Goal: Task Accomplishment & Management: Manage account settings

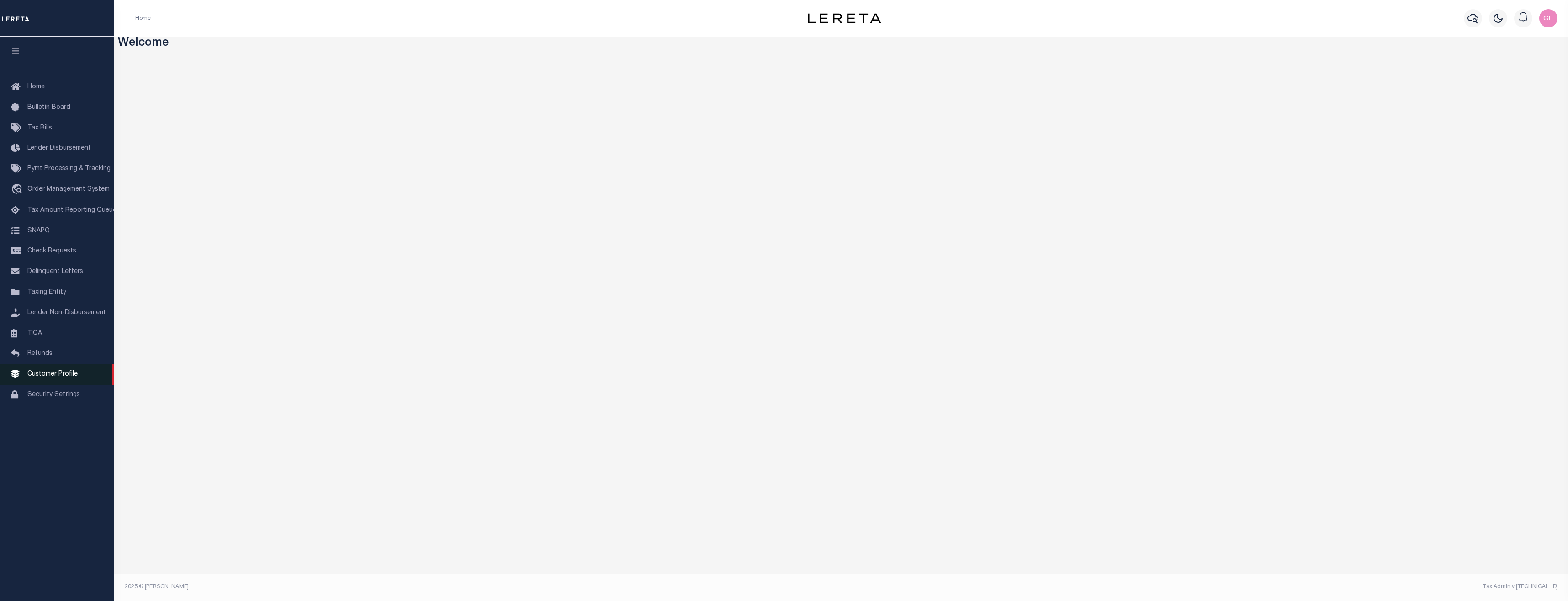
click at [65, 377] on span "Customer Profile" at bounding box center [53, 373] width 50 height 6
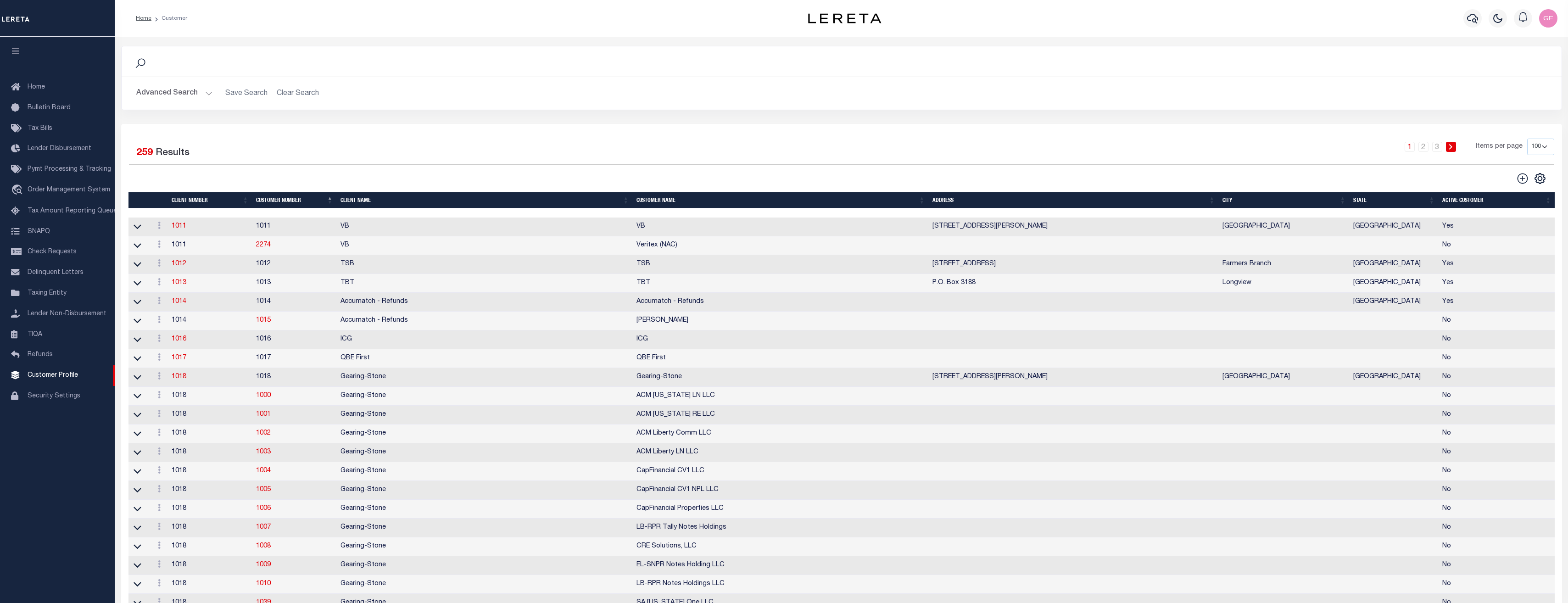
click at [299, 92] on h2 "Advanced Search Save Search Clear Search" at bounding box center [841, 93] width 1425 height 18
click at [287, 94] on h2 "Advanced Search Save Search Clear Search" at bounding box center [841, 93] width 1425 height 18
click at [195, 91] on button "Advanced Search" at bounding box center [174, 93] width 76 height 18
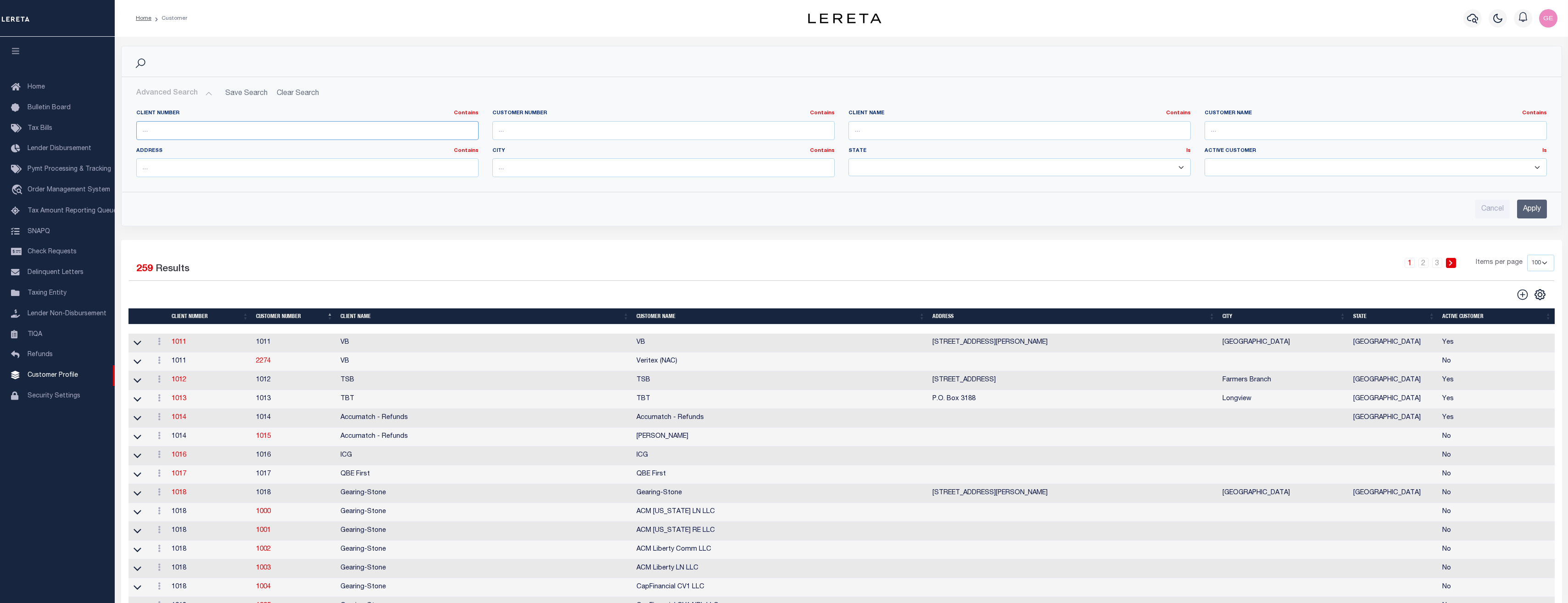
click at [272, 136] on input "text" at bounding box center [307, 131] width 342 height 19
type input "1012"
type input "2198"
type input "cook"
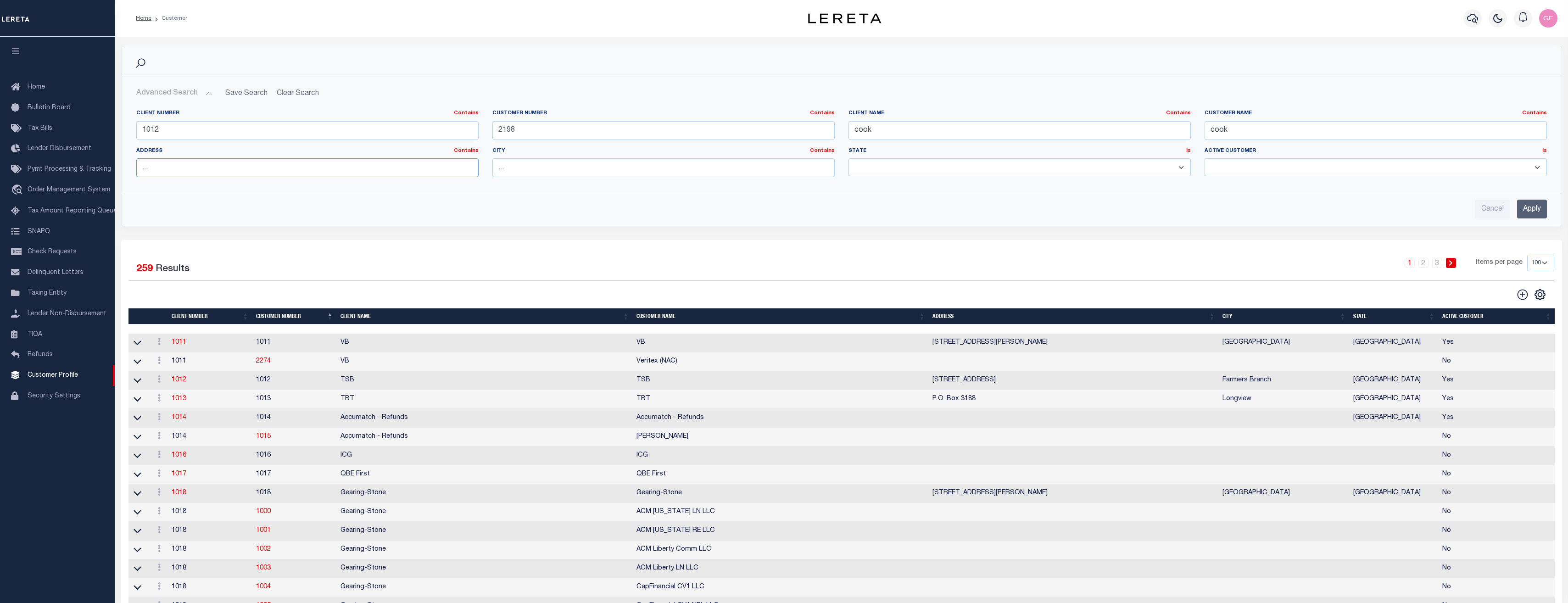
type input "cook"
click at [1531, 210] on input "Apply" at bounding box center [1532, 208] width 30 height 19
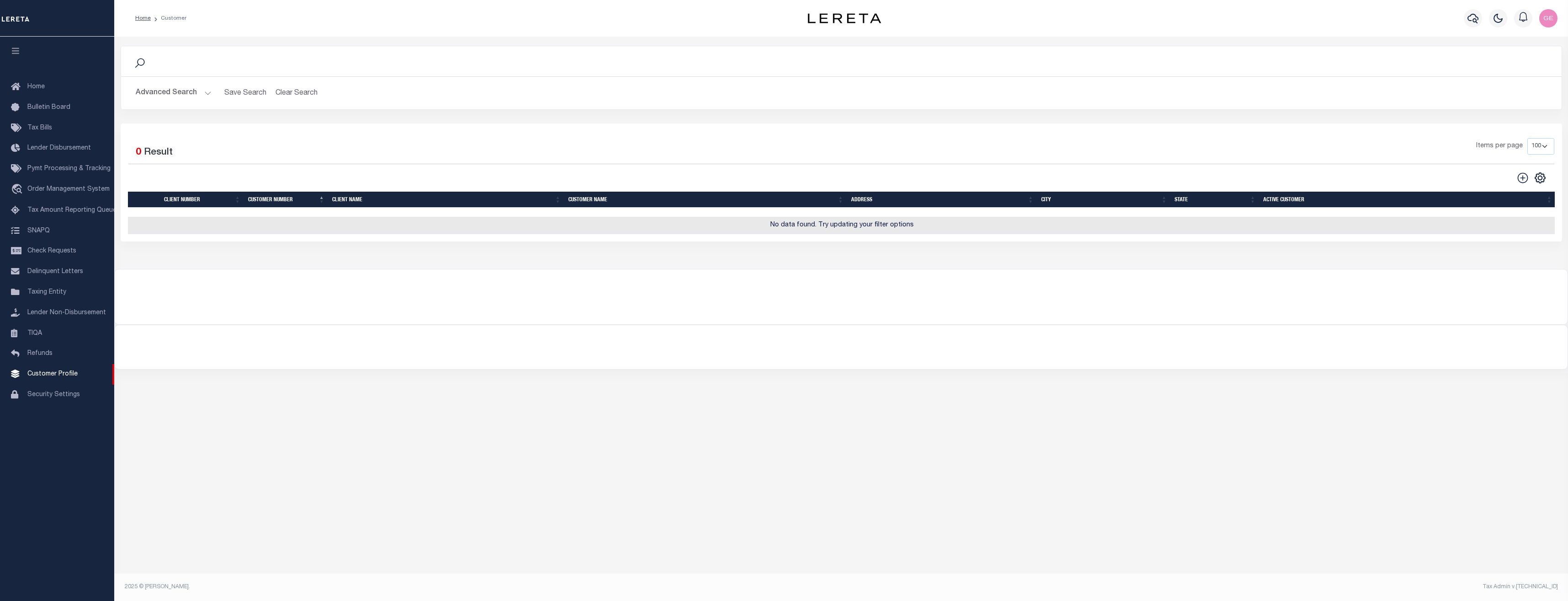
click at [198, 102] on div "Advanced Search Save Search Clear Search CustomerSearchGridWrapper_dynamictable…" at bounding box center [841, 92] width 1441 height 32
click at [200, 92] on button "Advanced Search" at bounding box center [174, 92] width 76 height 18
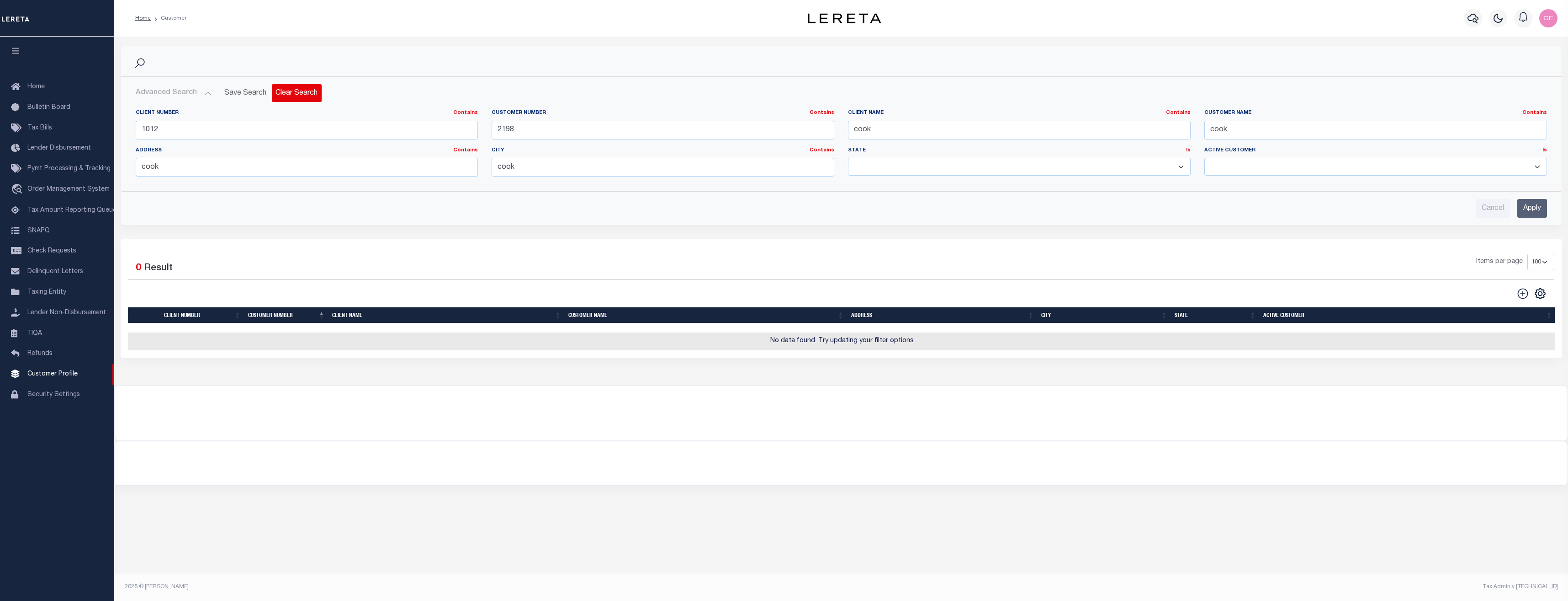
click at [303, 90] on button "Clear Search" at bounding box center [297, 92] width 50 height 18
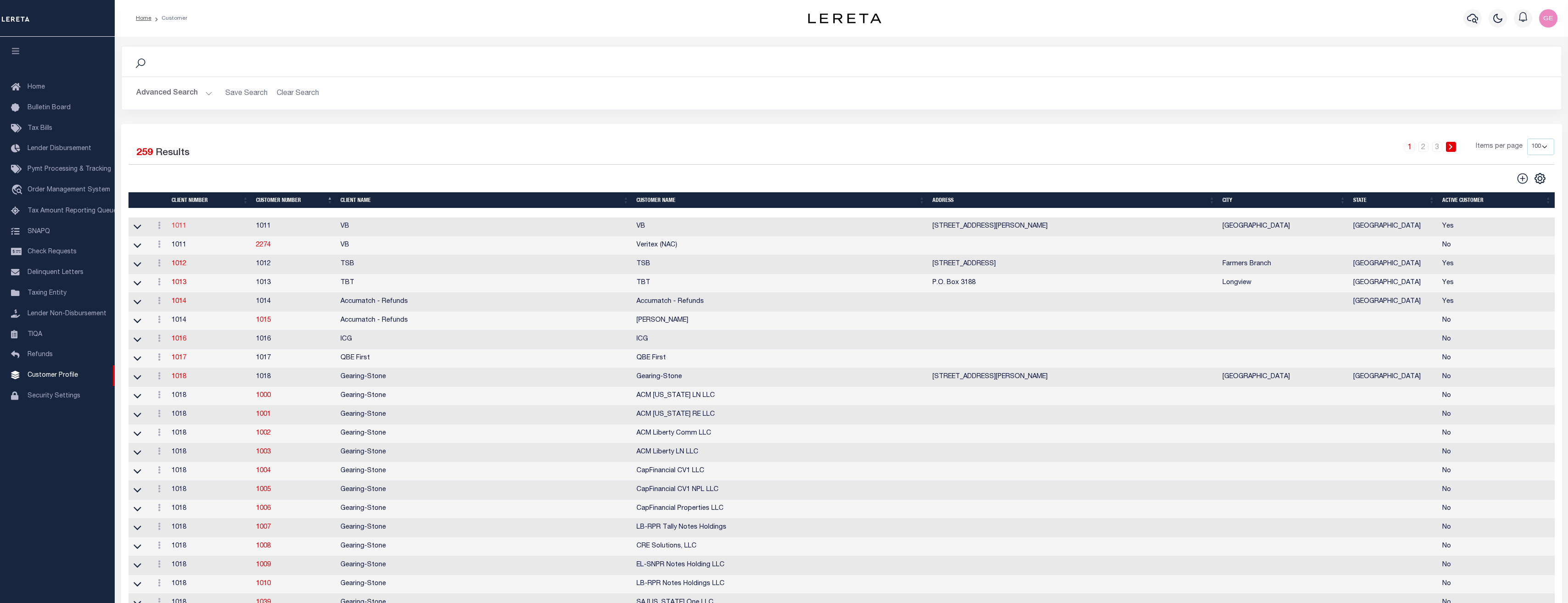
click at [177, 228] on link "1011" at bounding box center [179, 226] width 15 height 6
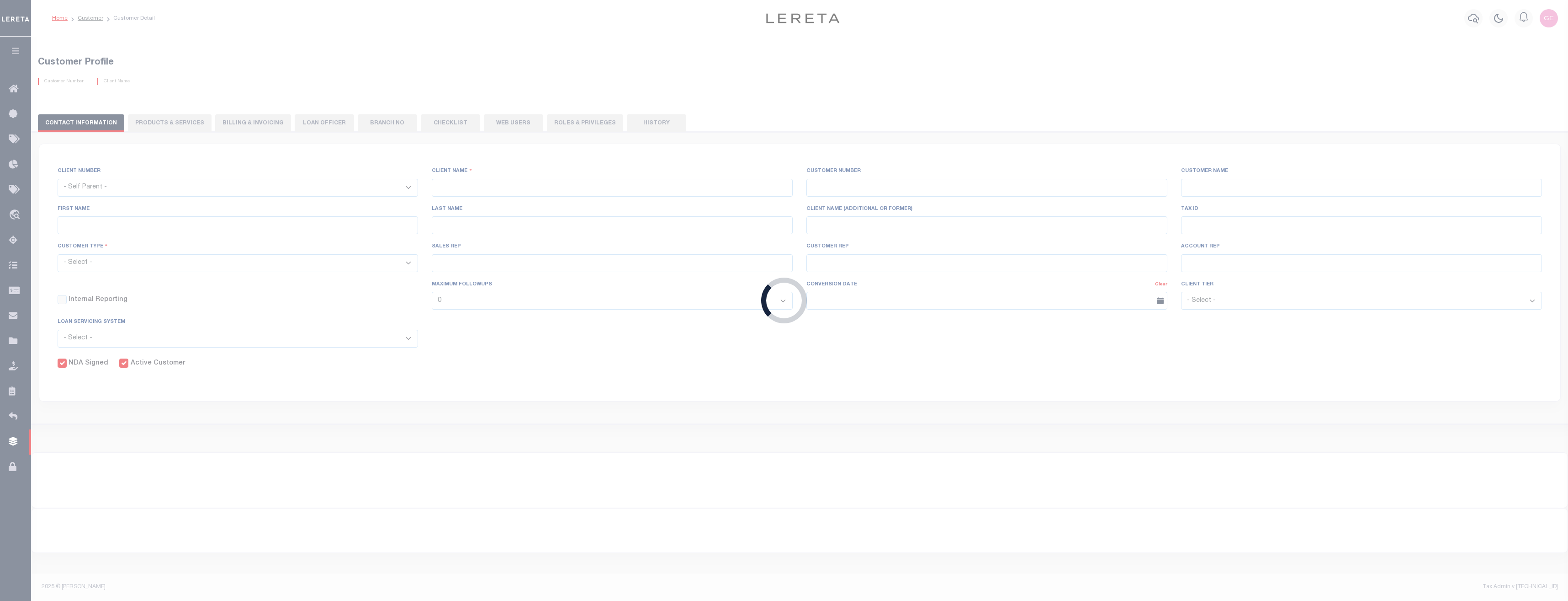
select select
type input "VB"
type input "1011"
type input "VB"
type input "Guy"
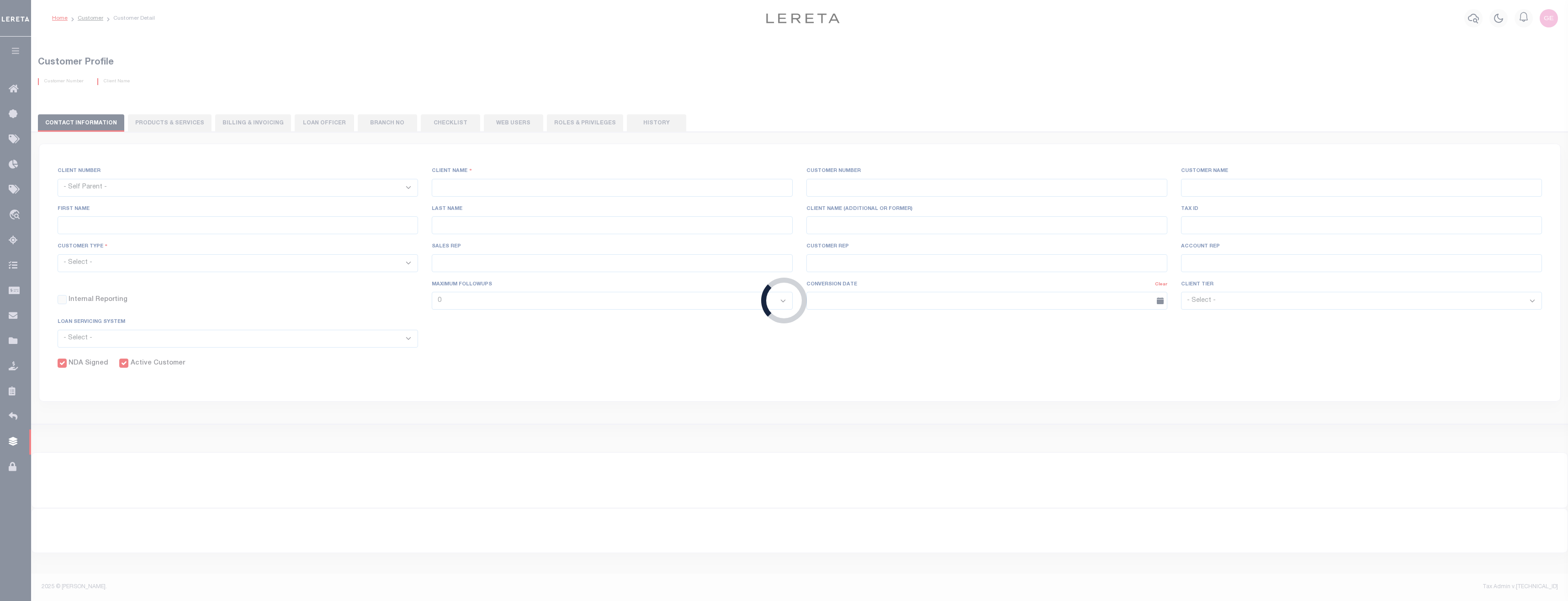
type input "Madison"
select select "Mixed Portfolio"
type input "Paula Kitchens"
type input "Beth Wiebe"
type input "11/17/2022"
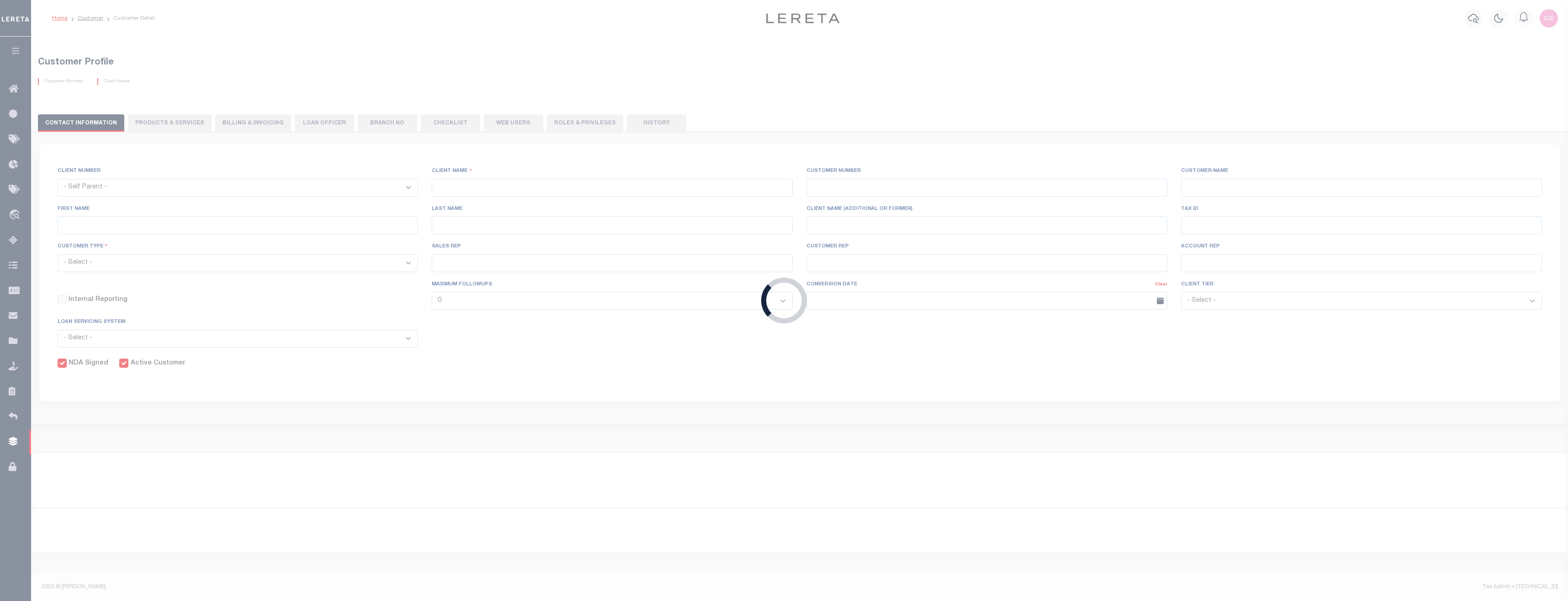
select select "Tier 3"
checkbox input "true"
